Goal: Check status: Check status

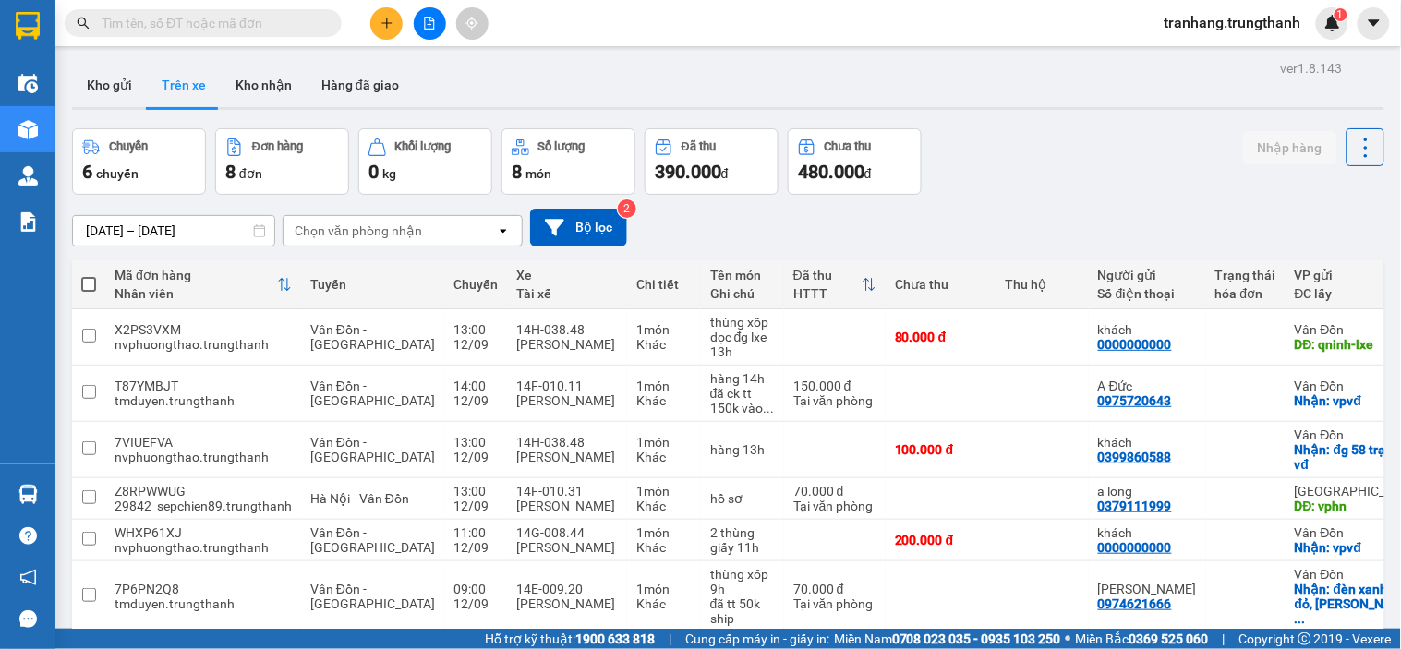
click at [109, 231] on input "[DATE] – [DATE]" at bounding box center [173, 231] width 201 height 30
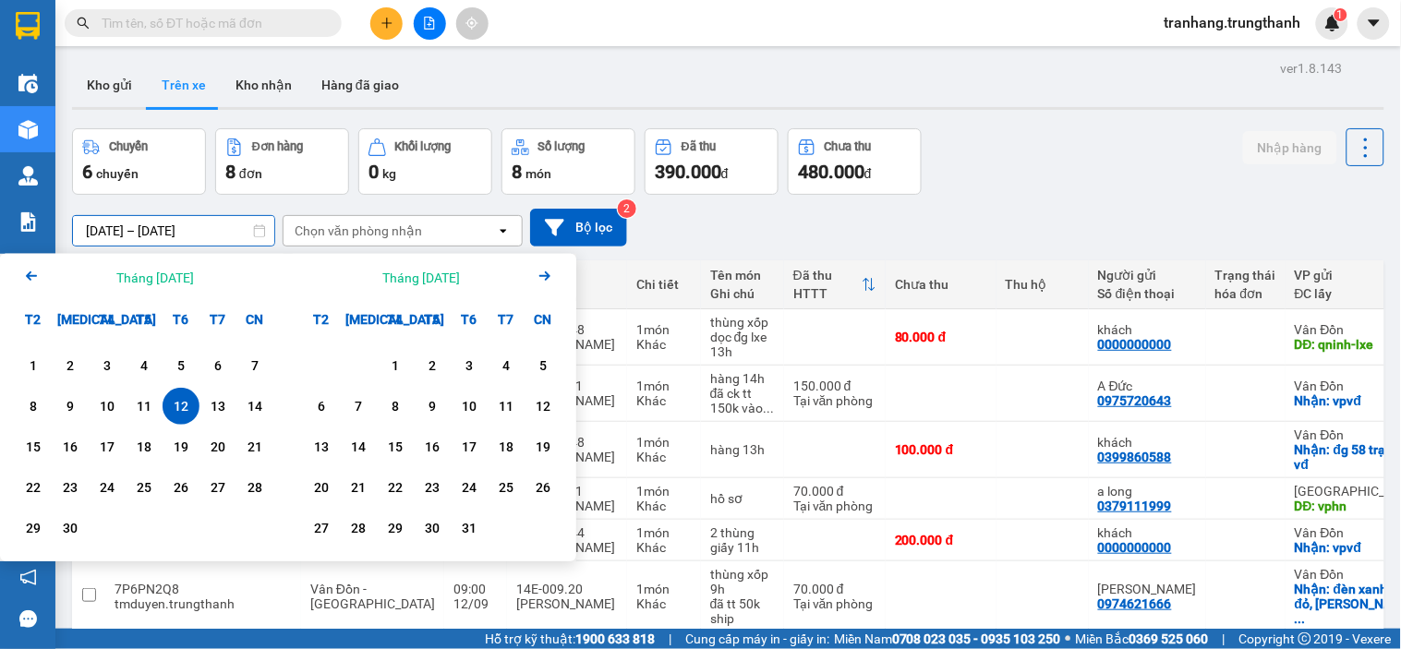
click at [174, 416] on div "12" at bounding box center [181, 406] width 26 height 22
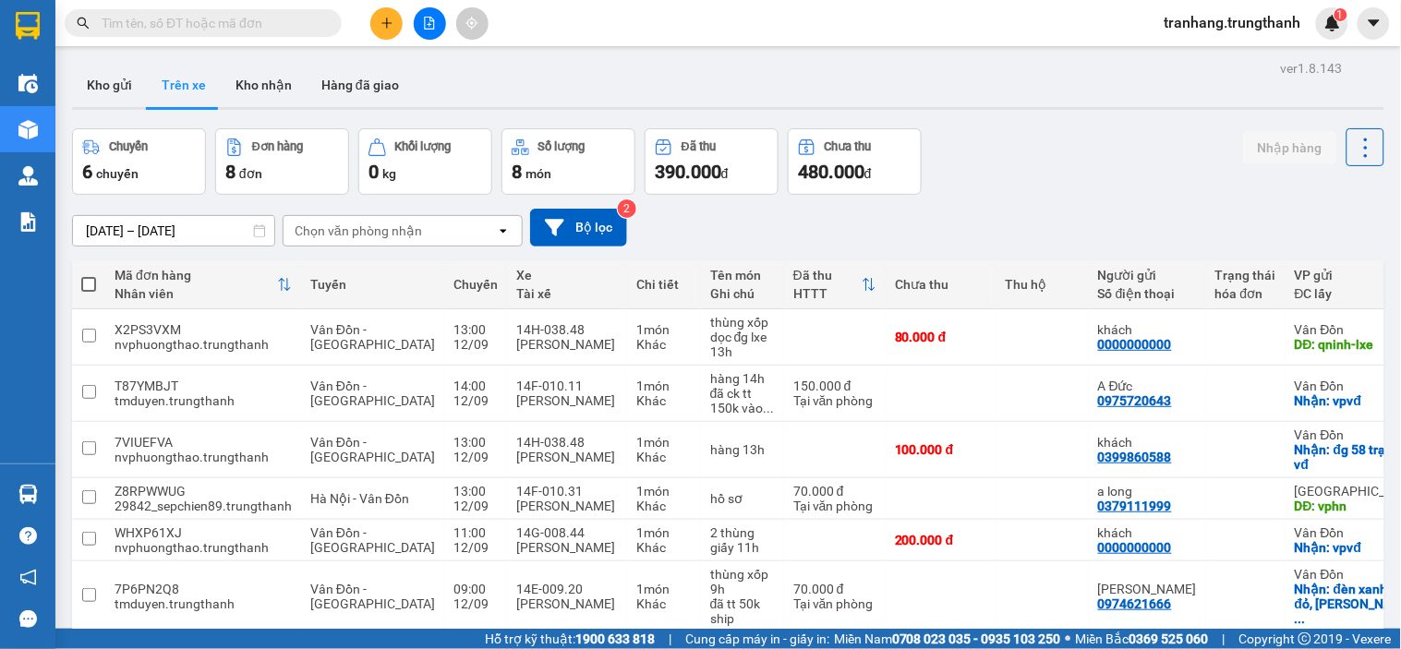
click at [122, 232] on input "[DATE] – [DATE]" at bounding box center [173, 231] width 201 height 30
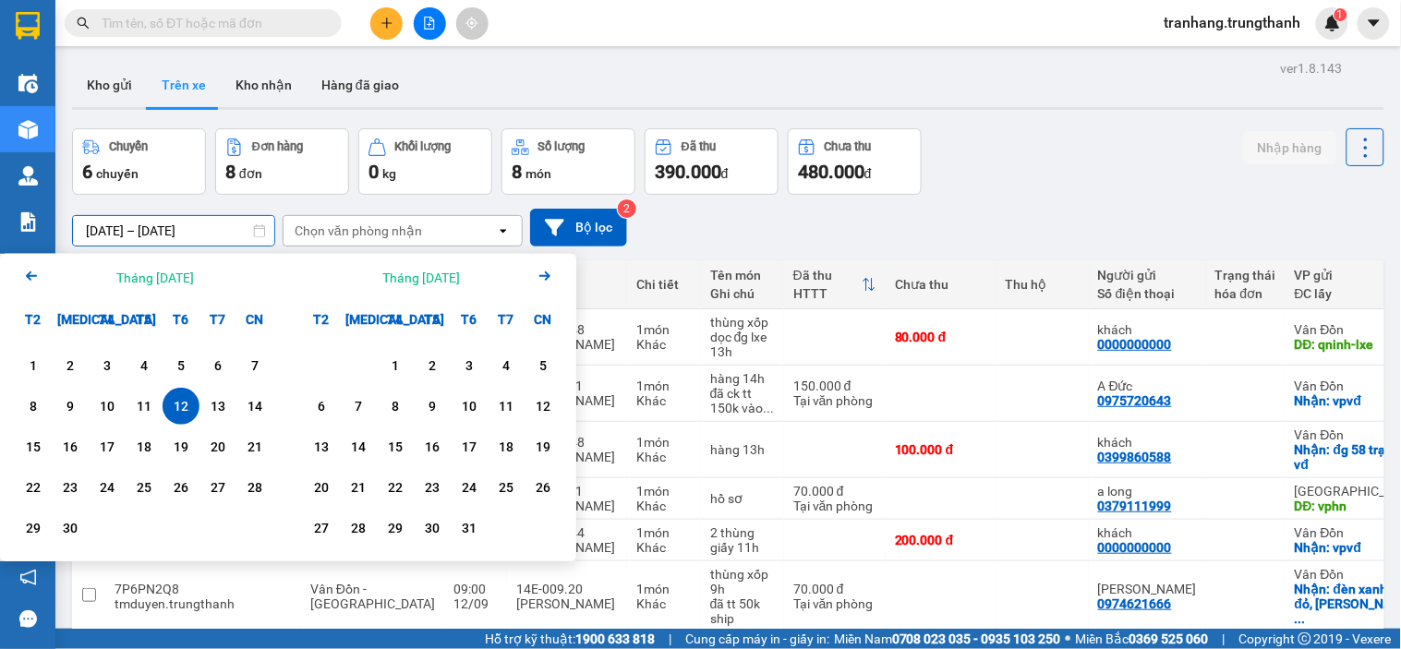
click at [183, 406] on div "12" at bounding box center [181, 406] width 26 height 22
type input "[DATE] – [DATE]"
